Goal: Transaction & Acquisition: Purchase product/service

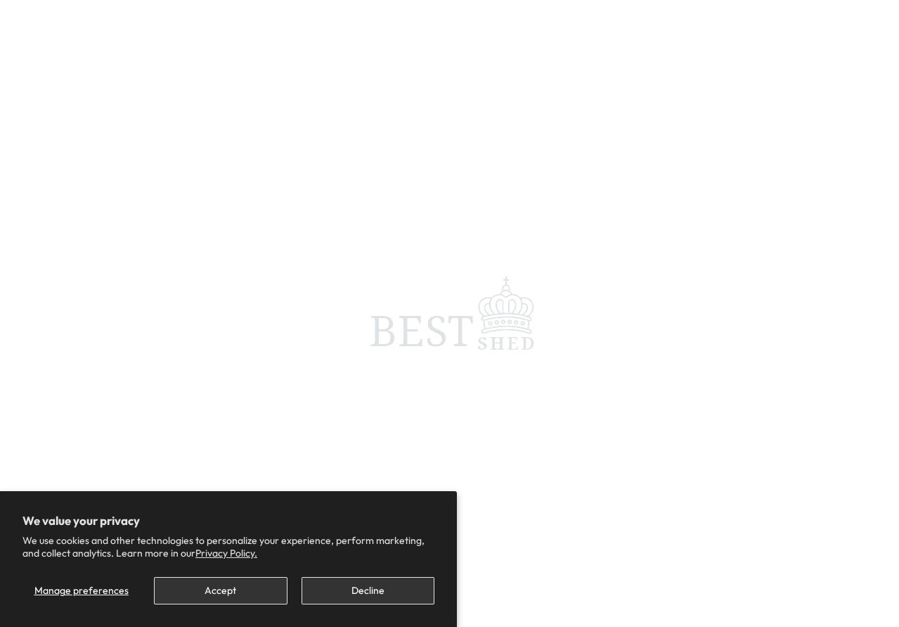
scroll to position [112, 0]
click at [610, 41] on span at bounding box center [449, 313] width 899 height 627
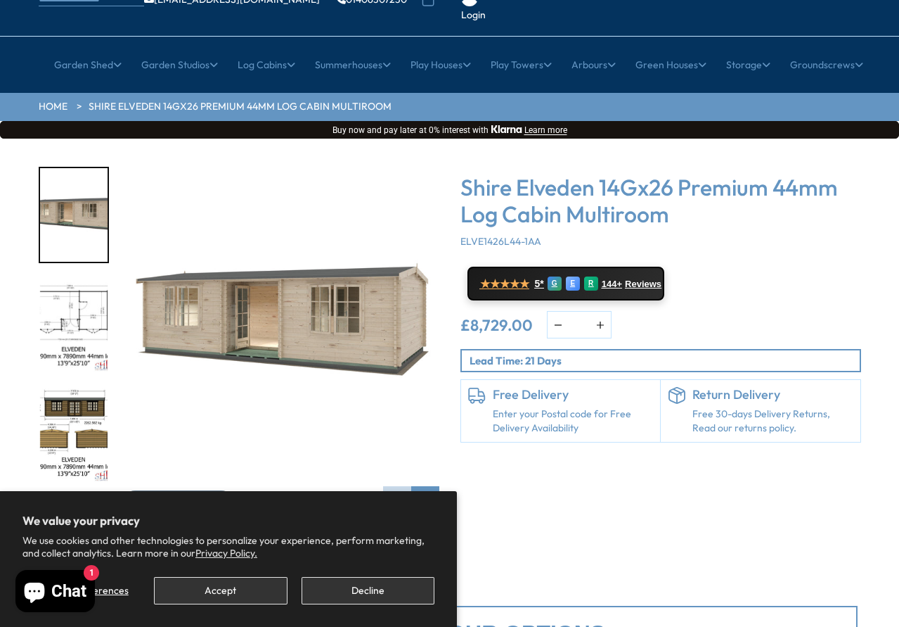
scroll to position [0, 0]
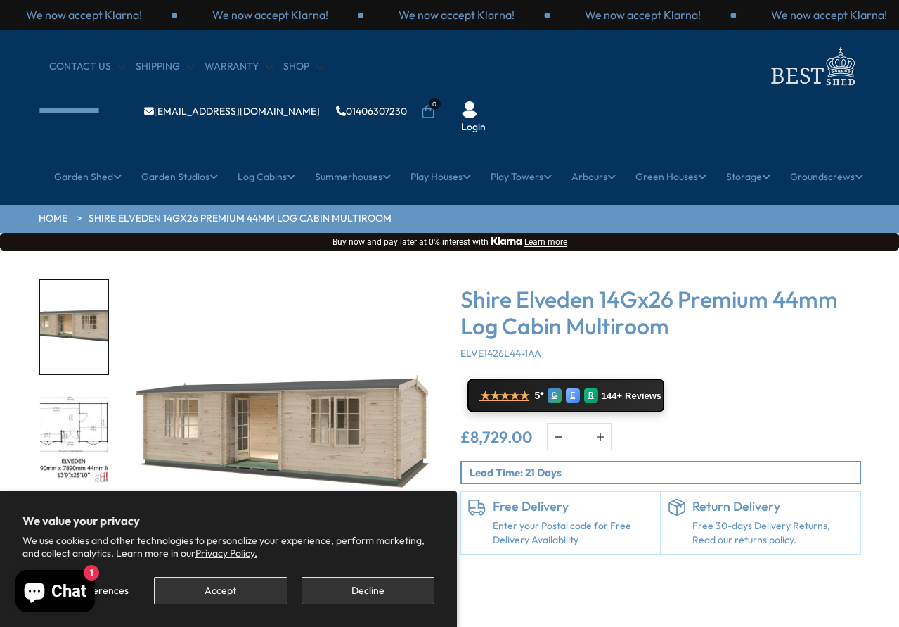
click at [254, 20] on div "We now accept Klarna!" at bounding box center [270, 14] width 186 height 15
click at [633, 423] on div "£8,729.00 * Notify me" at bounding box center [661, 436] width 401 height 27
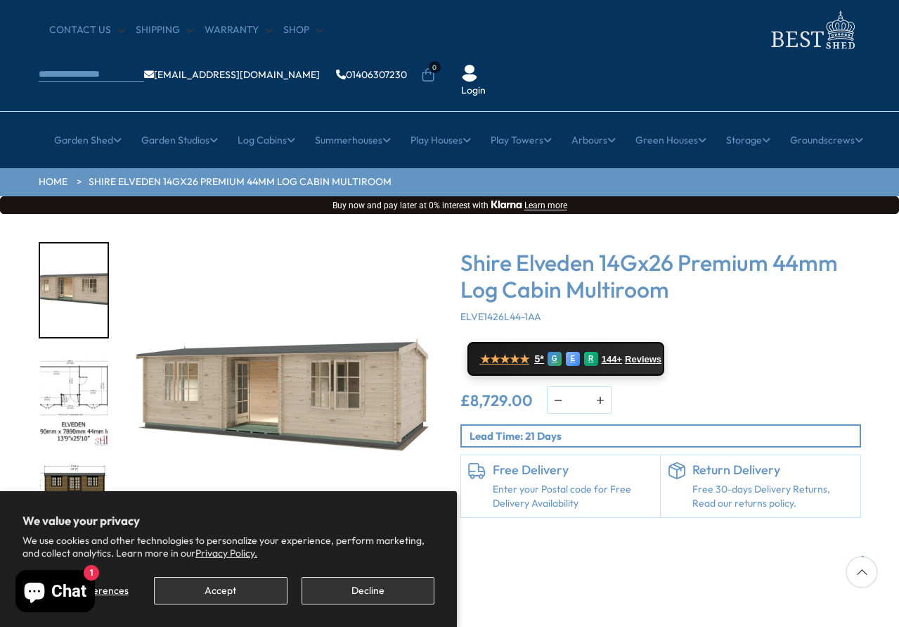
scroll to position [49, 0]
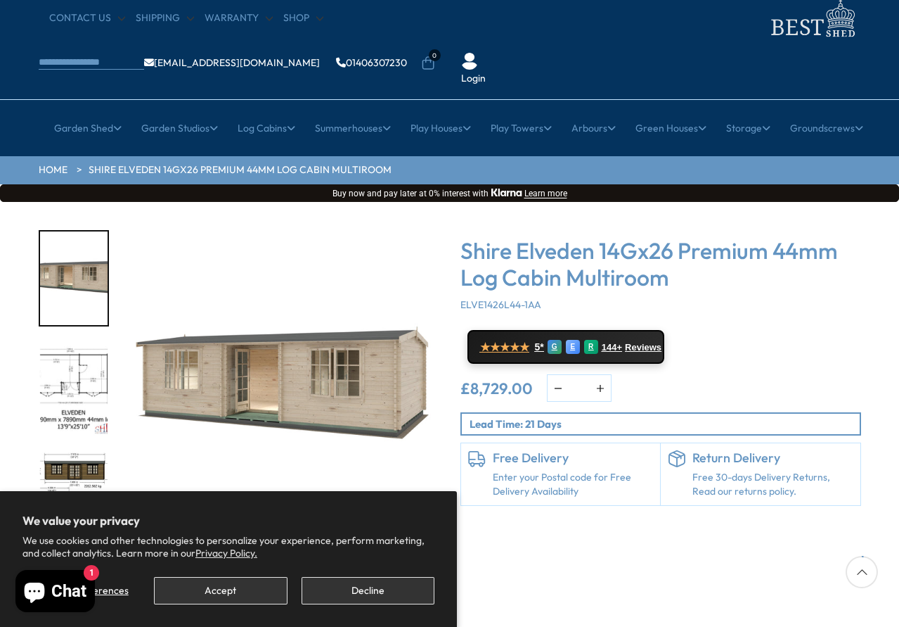
click at [172, 188] on p "Buy now and pay later at 0% interest with [GEOGRAPHIC_DATA] Learn more" at bounding box center [449, 193] width 887 height 11
click at [719, 330] on div "★★★★★ 5* G E R 144+ Reviews" at bounding box center [661, 347] width 401 height 34
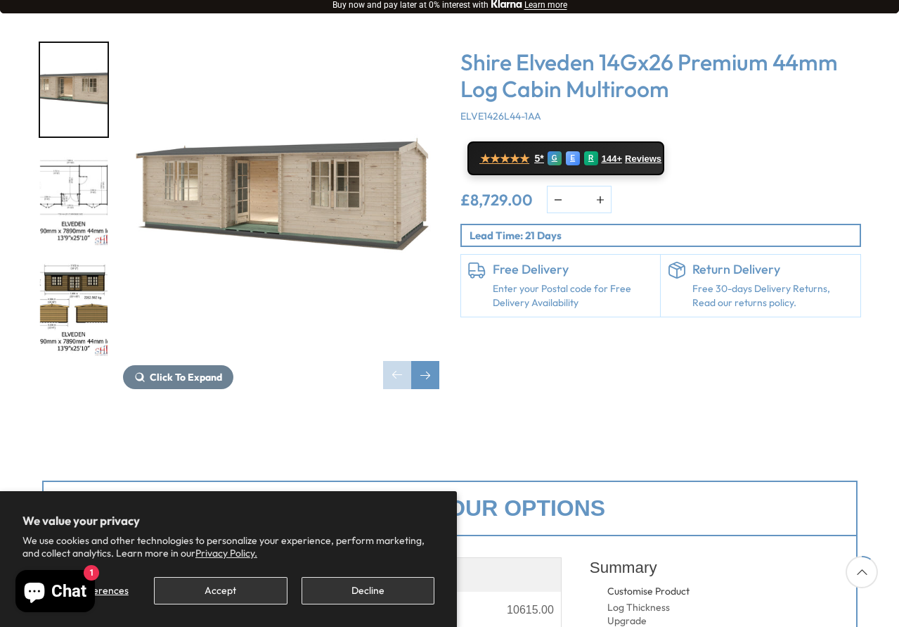
scroll to position [236, 0]
